Goal: Information Seeking & Learning: Learn about a topic

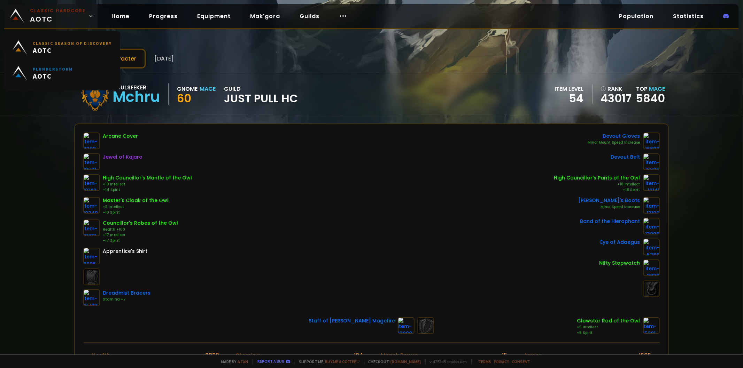
click at [37, 16] on span "Classic Hardcore AOTC" at bounding box center [58, 16] width 56 height 17
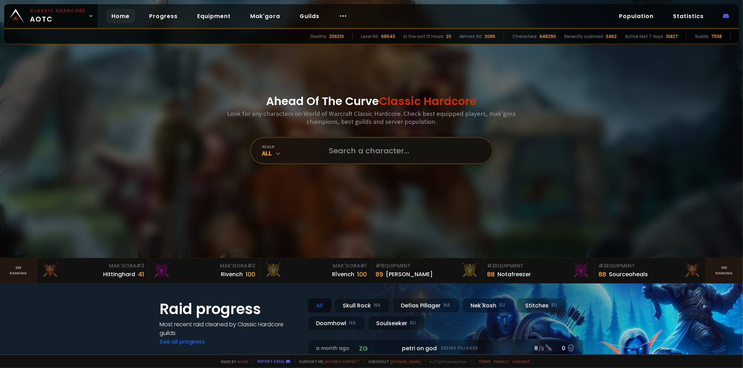
click at [360, 157] on input "text" at bounding box center [404, 150] width 159 height 25
type input "г"
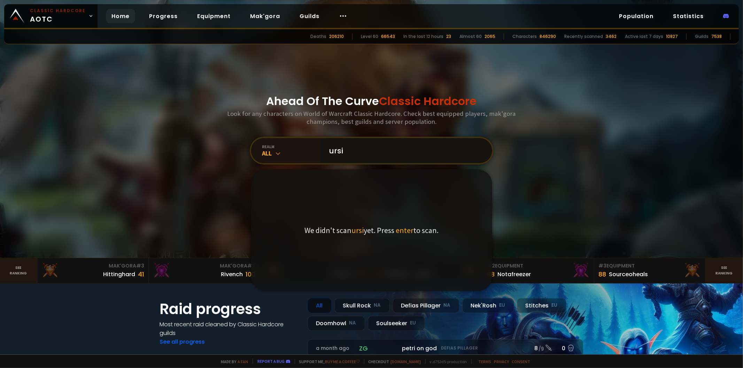
type input "ursis"
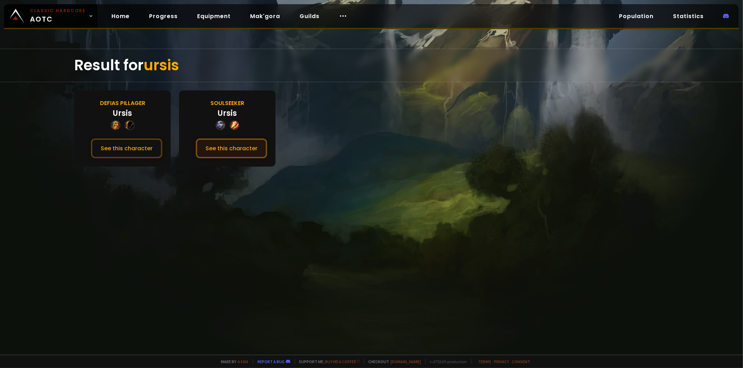
click at [221, 152] on button "See this character" at bounding box center [231, 149] width 71 height 20
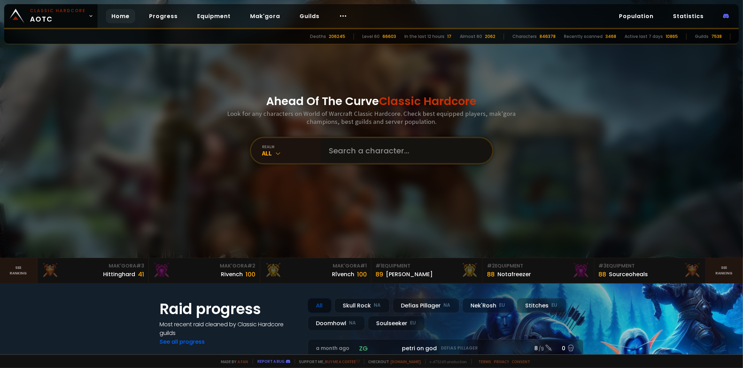
click at [325, 154] on input "text" at bounding box center [404, 150] width 159 height 25
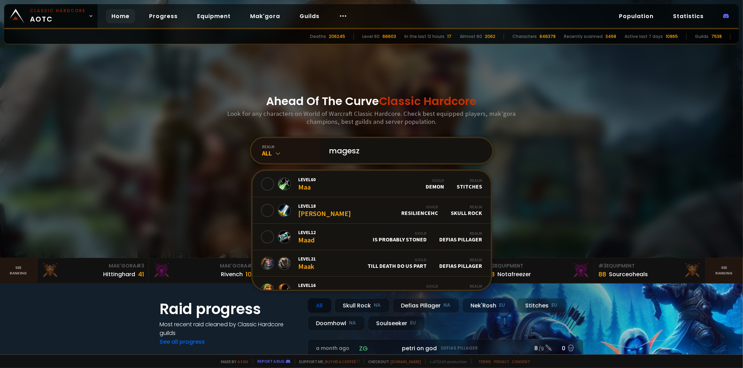
type input "mageszx"
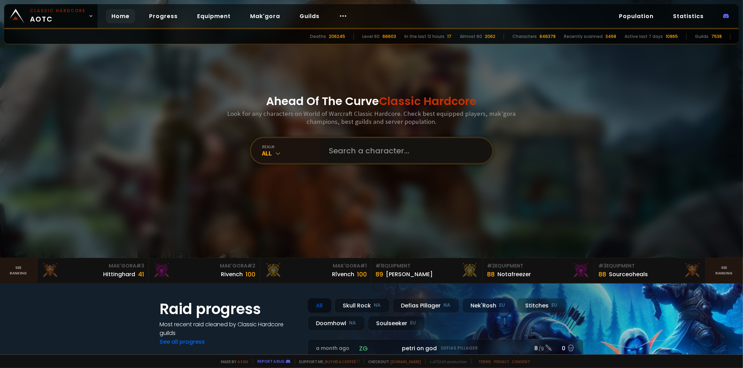
click at [352, 150] on input "text" at bounding box center [404, 150] width 159 height 25
type input "magezx"
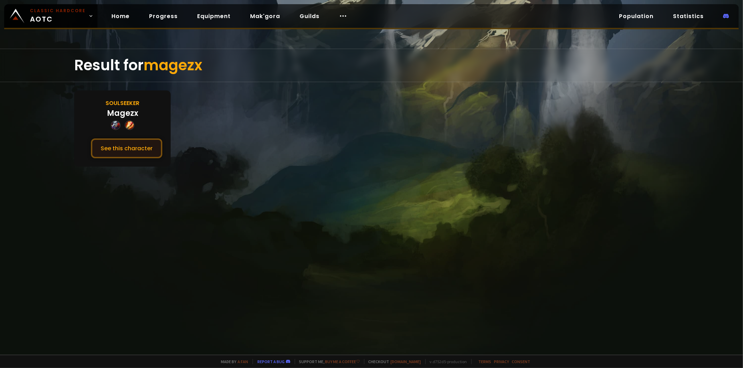
click at [141, 149] on button "See this character" at bounding box center [126, 149] width 71 height 20
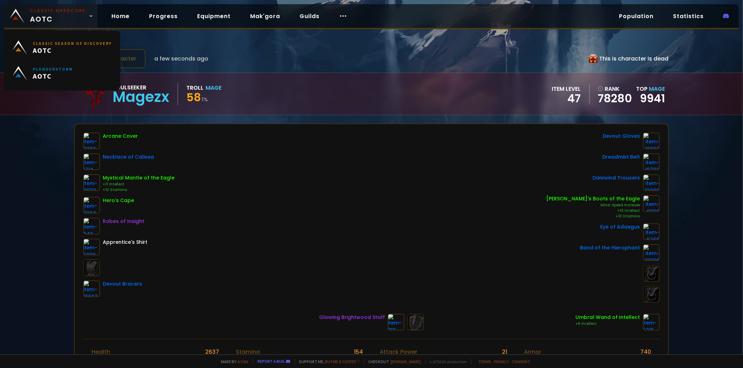
click at [42, 18] on span "Classic Hardcore AOTC" at bounding box center [58, 16] width 56 height 17
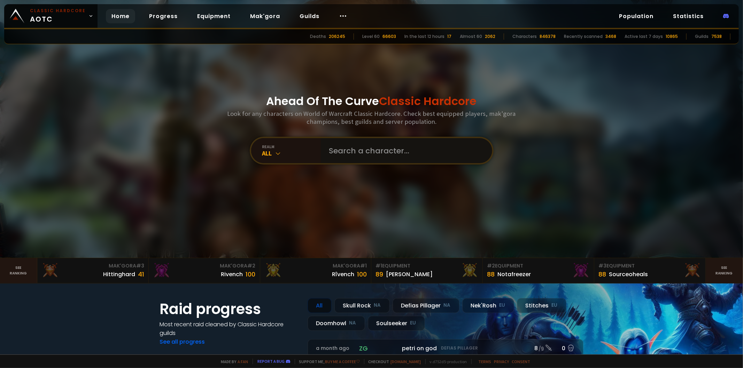
click at [399, 154] on input "text" at bounding box center [404, 150] width 159 height 25
type input "looksmage"
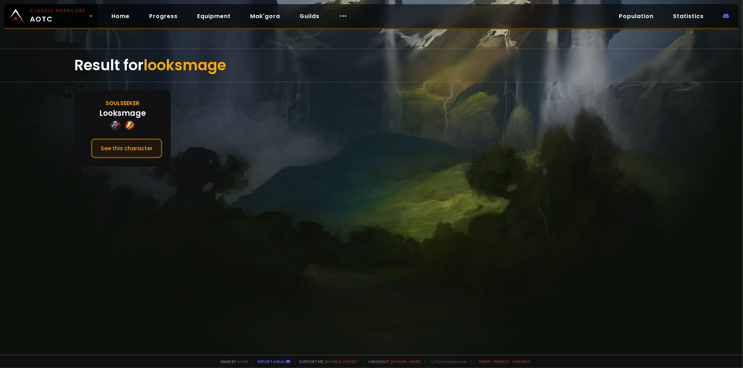
click at [131, 146] on button "See this character" at bounding box center [126, 149] width 71 height 20
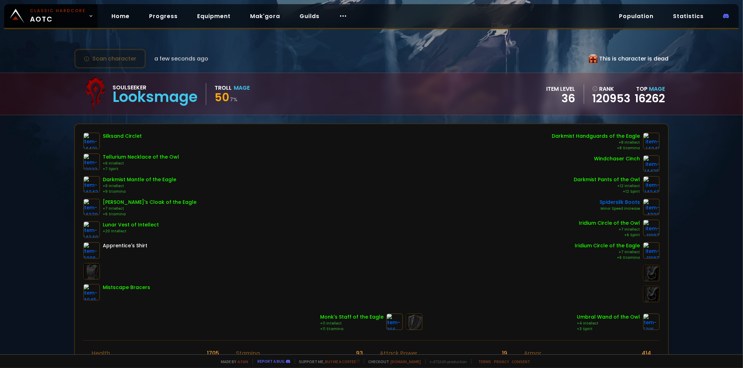
drag, startPoint x: 567, startPoint y: -2, endPoint x: 572, endPoint y: -3, distance: 4.2
